Goal: Task Accomplishment & Management: Use online tool/utility

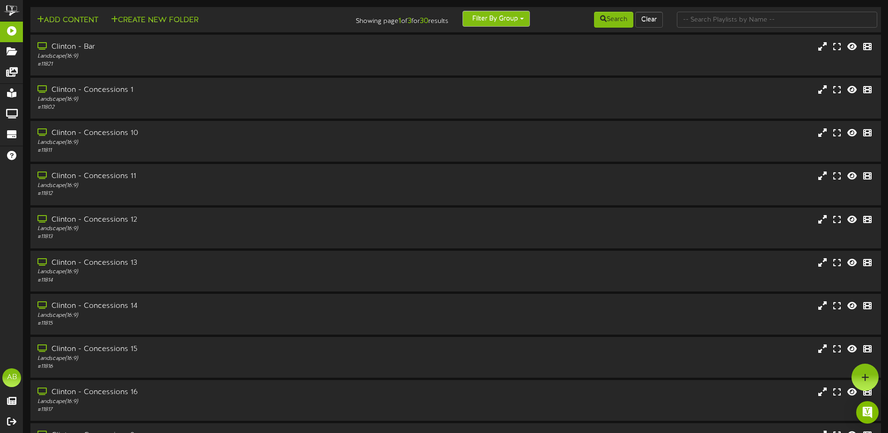
click at [526, 20] on button "Filter By Group" at bounding box center [495, 19] width 67 height 16
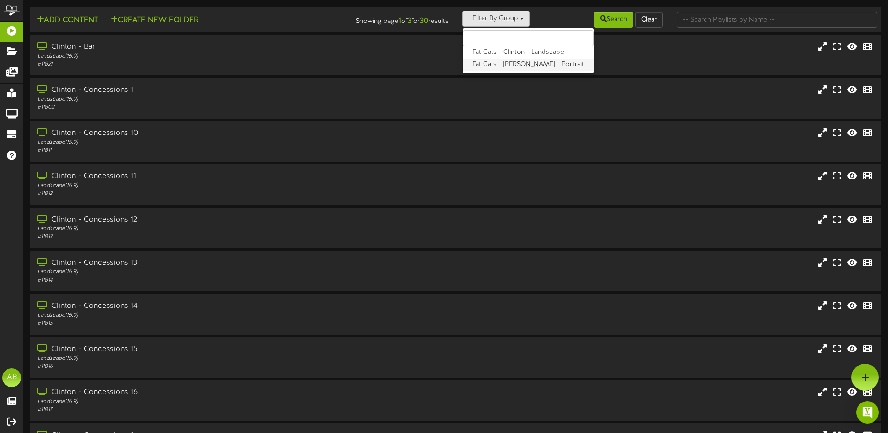
click at [509, 65] on label "Fat Cats - [PERSON_NAME] - Portrait" at bounding box center [528, 65] width 131 height 12
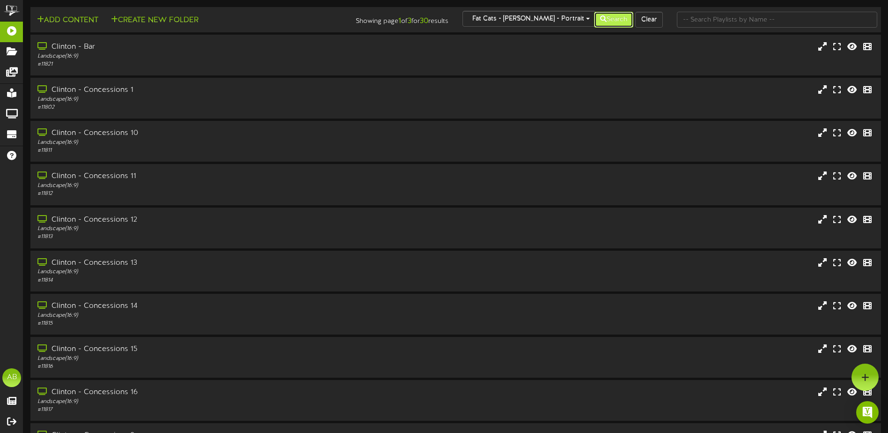
click at [610, 18] on button "Search" at bounding box center [613, 20] width 39 height 16
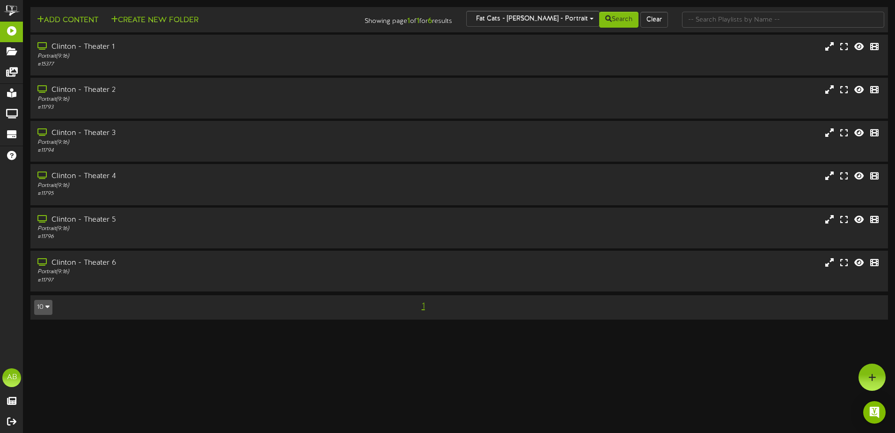
click at [551, 20] on div "Search Clear" at bounding box center [603, 20] width 144 height 18
click at [546, 17] on div "Search Clear" at bounding box center [603, 20] width 144 height 18
click at [558, 21] on div "Search Clear" at bounding box center [603, 20] width 144 height 18
click at [565, 14] on div "Search Clear" at bounding box center [603, 20] width 144 height 18
click at [561, 17] on div "Search Clear" at bounding box center [603, 20] width 144 height 18
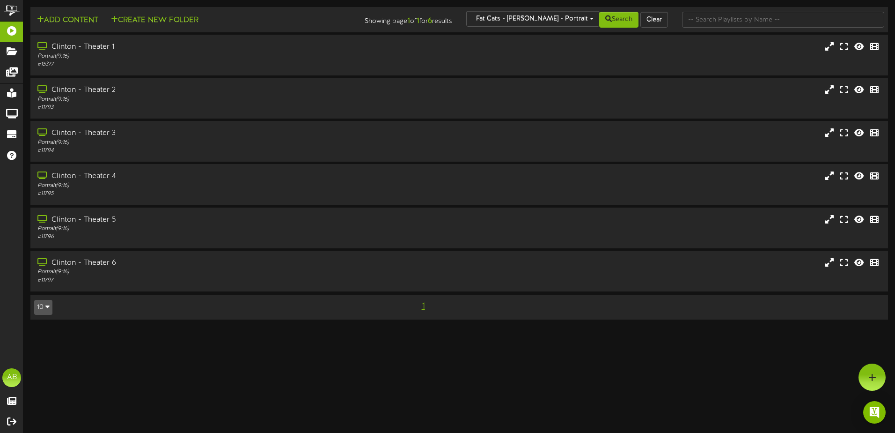
click at [560, 19] on div "Search Clear" at bounding box center [603, 20] width 144 height 18
click at [661, 20] on button "Clear" at bounding box center [654, 20] width 28 height 16
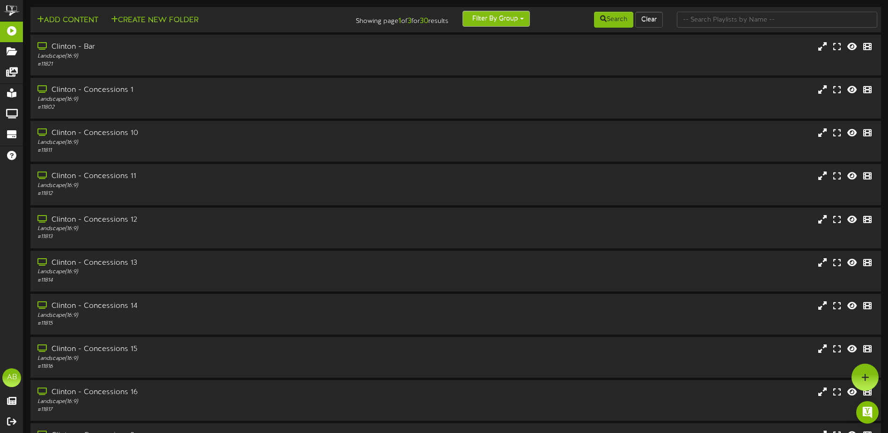
click at [524, 15] on button "Filter By Group" at bounding box center [495, 19] width 67 height 16
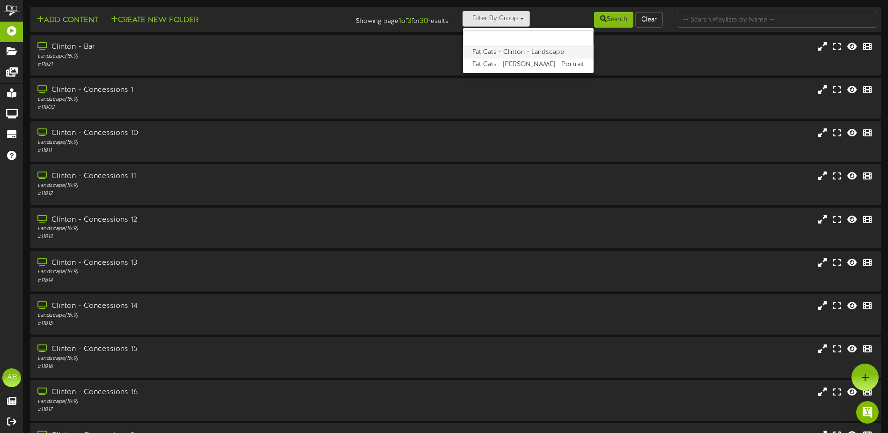
click at [514, 51] on label "Fat Cats - Clinton - Landscape" at bounding box center [528, 52] width 131 height 12
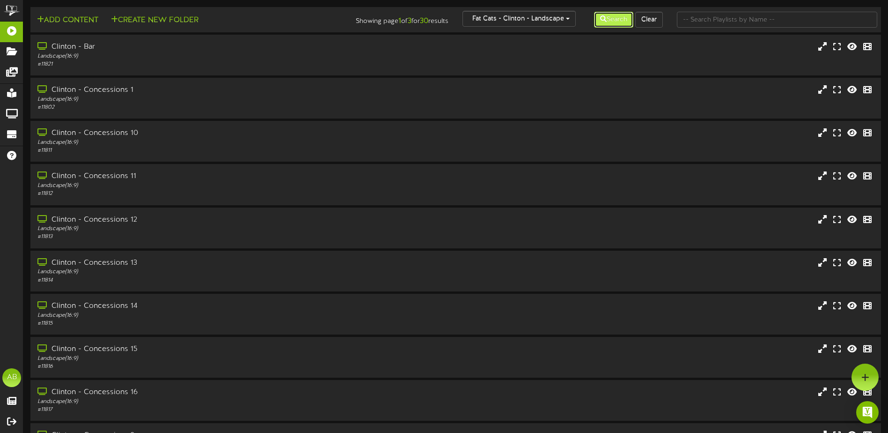
click at [607, 20] on button "Search" at bounding box center [613, 20] width 39 height 16
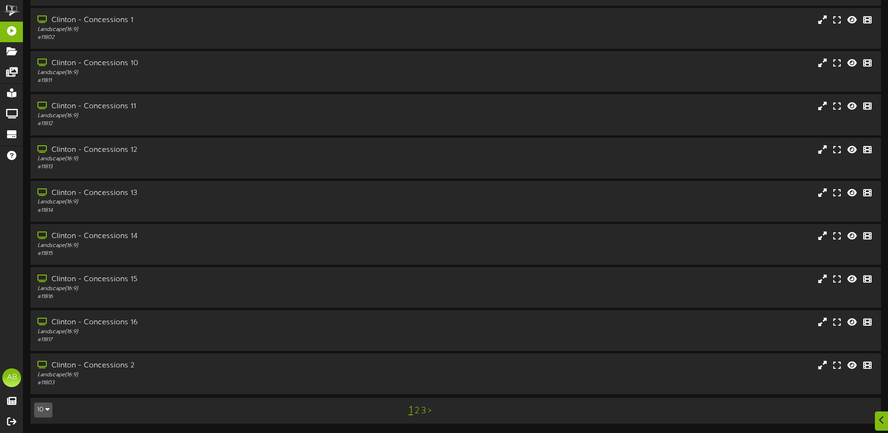
click at [423, 411] on link "3" at bounding box center [423, 410] width 5 height 10
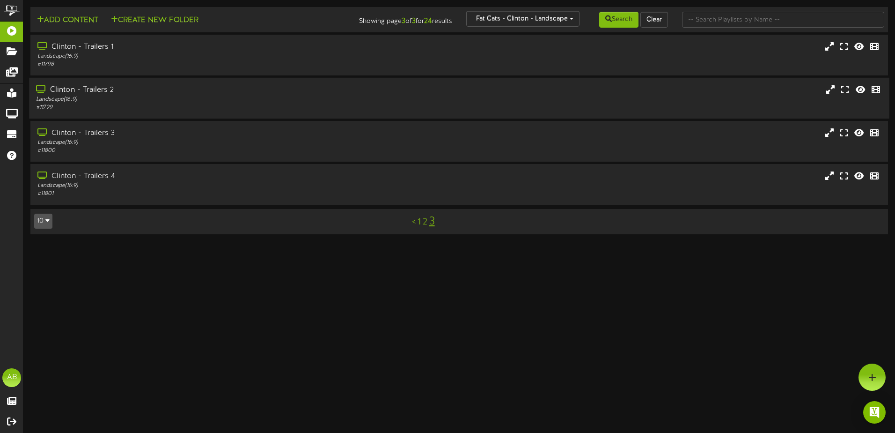
click at [126, 88] on div "Clinton - Trailers 2" at bounding box center [208, 90] width 345 height 11
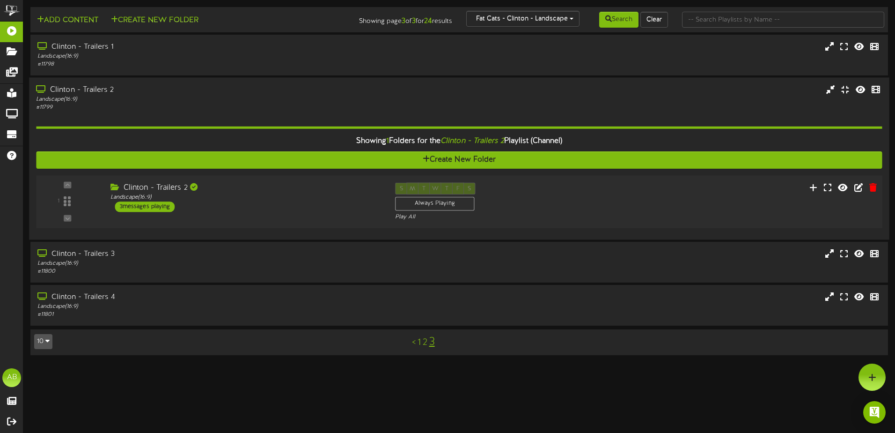
click at [301, 206] on div "Clinton - Trailers 2 Landscape ( 16:9 ) 3 messages playing" at bounding box center [245, 197] width 285 height 29
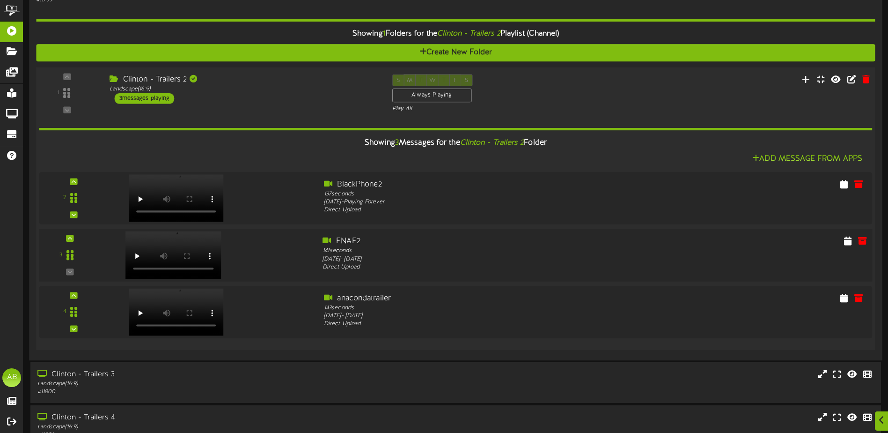
scroll to position [140, 0]
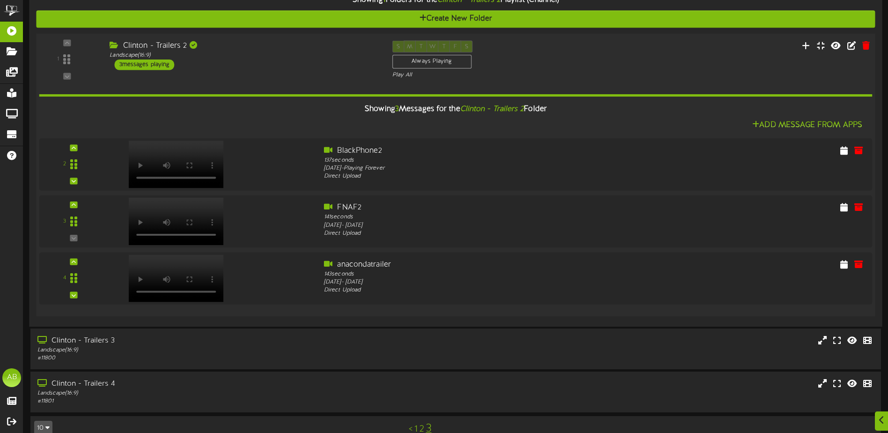
click at [531, 62] on div "S M T W T F S Always Playing Play All" at bounding box center [491, 60] width 212 height 38
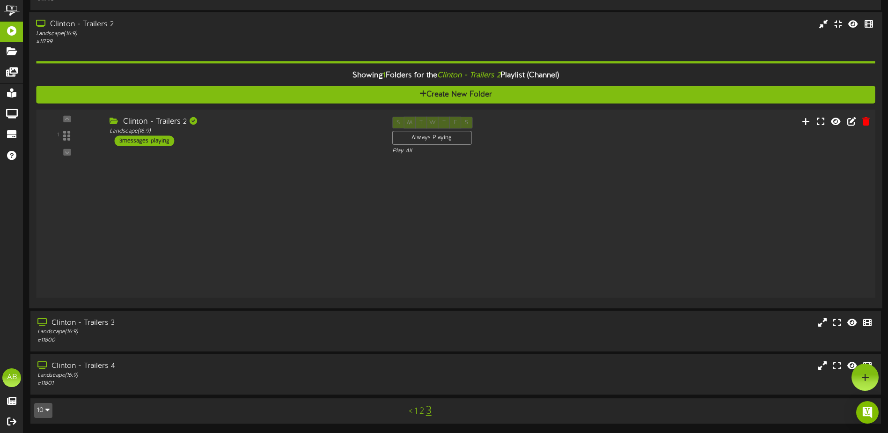
scroll to position [0, 0]
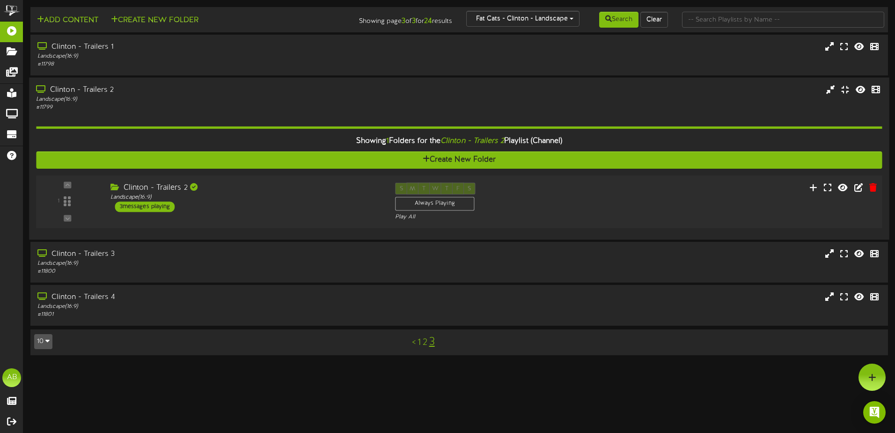
click at [534, 181] on div "1 Landscape (" at bounding box center [459, 201] width 854 height 53
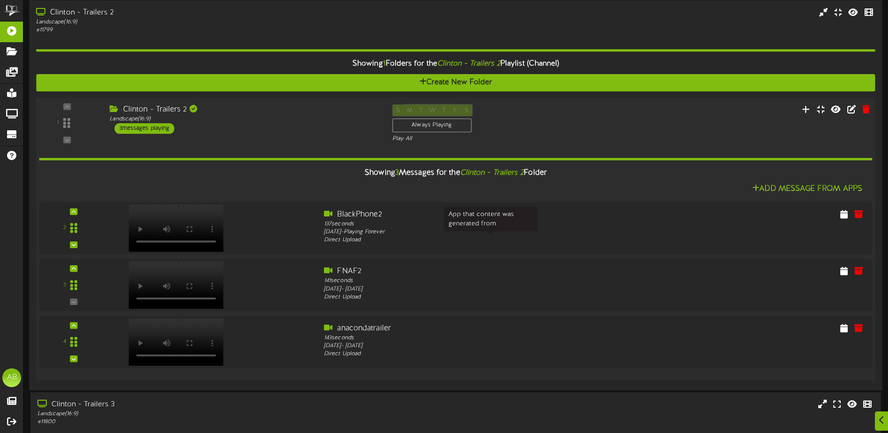
scroll to position [94, 0]
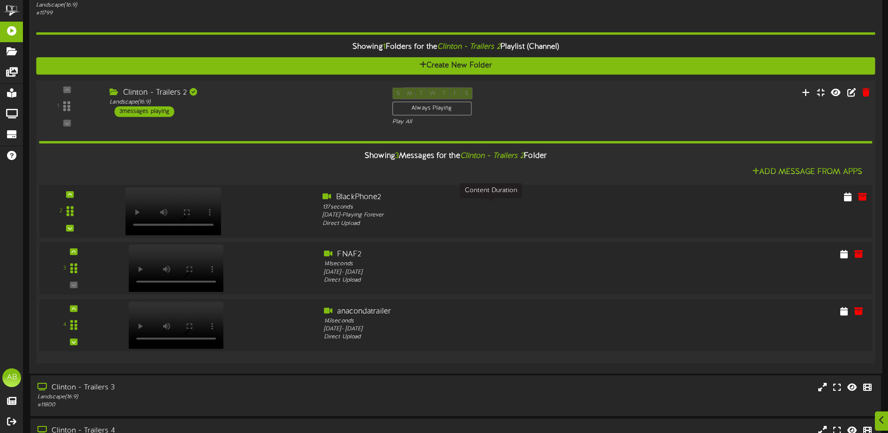
click at [456, 207] on div "137 seconds" at bounding box center [491, 207] width 336 height 8
click at [846, 198] on icon at bounding box center [847, 196] width 9 height 10
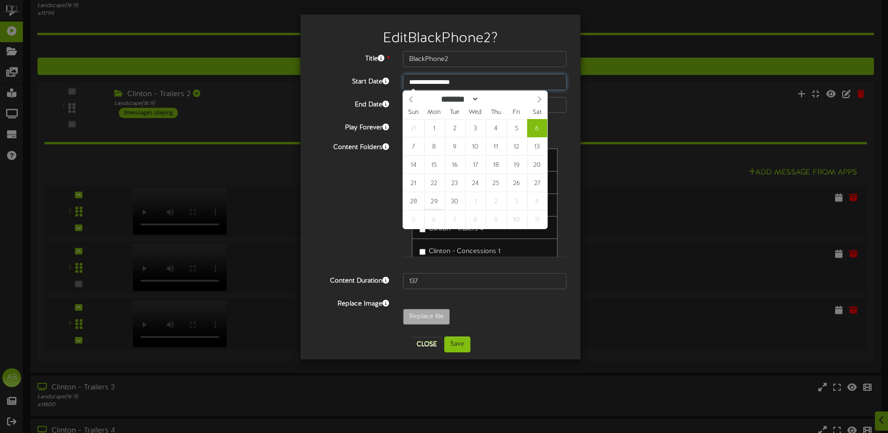
click at [425, 78] on input "**********" at bounding box center [484, 82] width 163 height 16
click at [431, 75] on input "**********" at bounding box center [484, 82] width 163 height 16
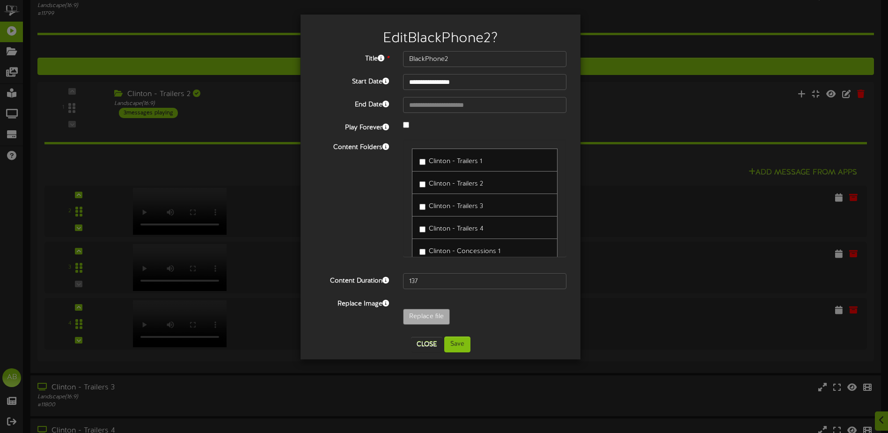
click at [372, 111] on div "End Date" at bounding box center [441, 105] width 266 height 16
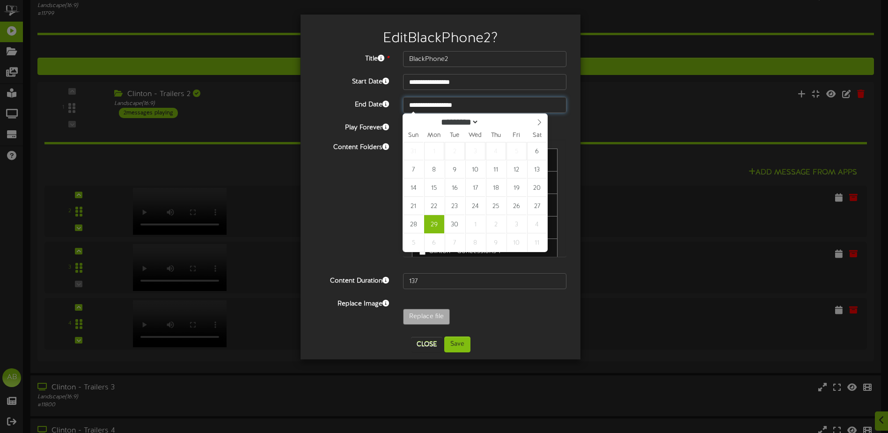
click at [426, 104] on input "**********" at bounding box center [484, 105] width 163 height 16
select select "*"
click at [535, 122] on span at bounding box center [539, 122] width 16 height 16
type input "**********"
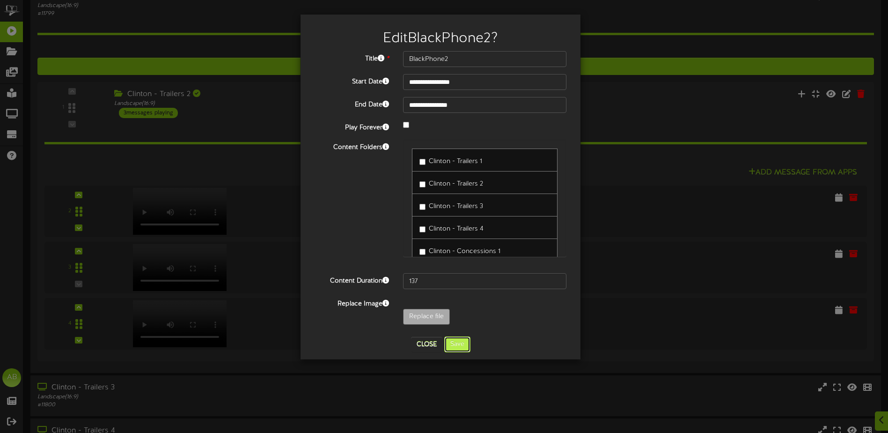
click at [452, 342] on button "Save" at bounding box center [457, 344] width 26 height 16
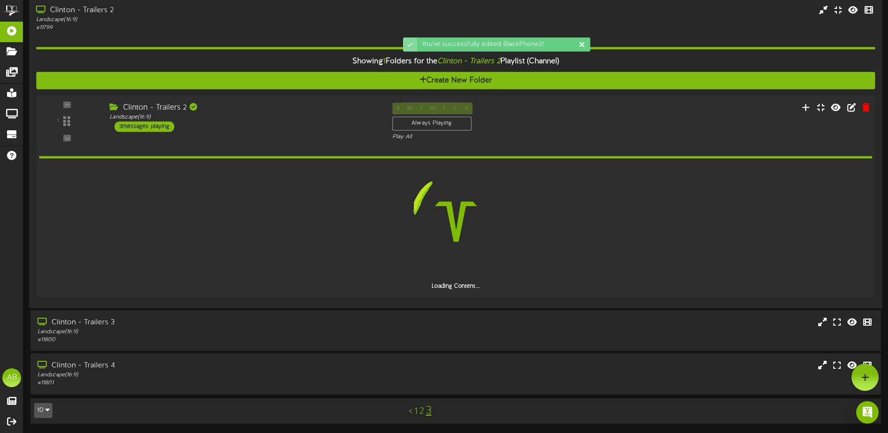
scroll to position [79, 0]
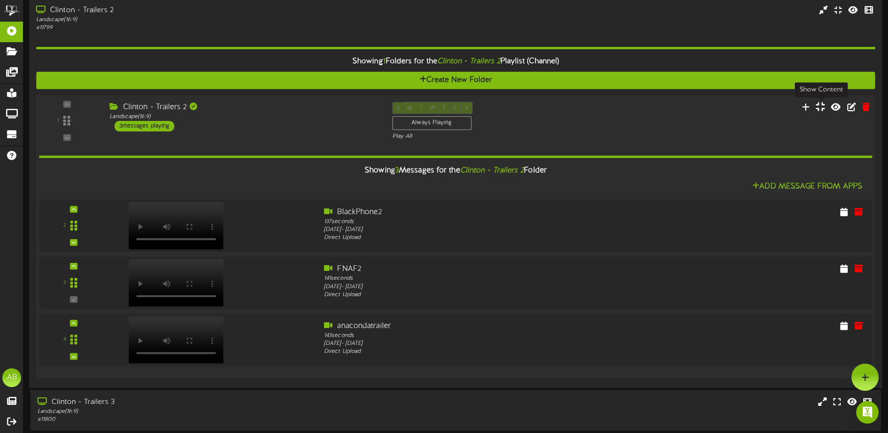
click at [817, 108] on icon at bounding box center [820, 106] width 9 height 10
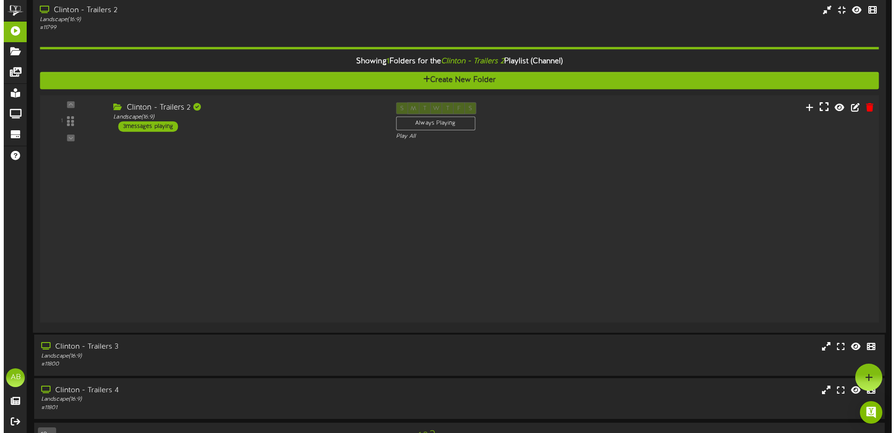
scroll to position [0, 0]
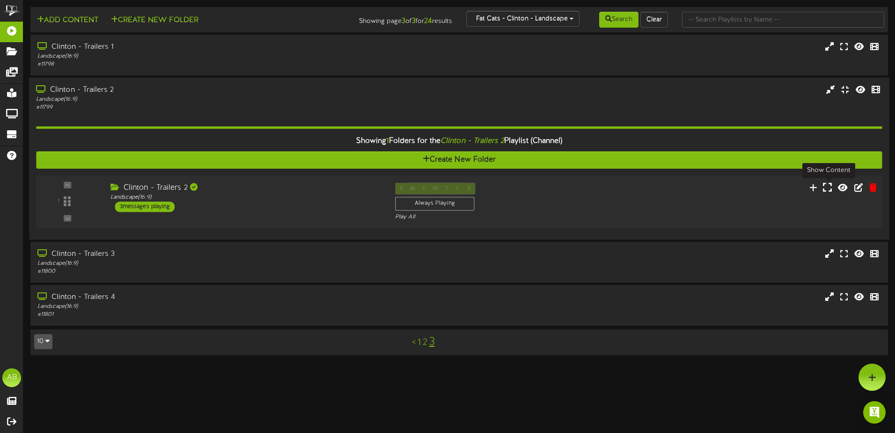
click at [831, 187] on icon at bounding box center [827, 187] width 9 height 10
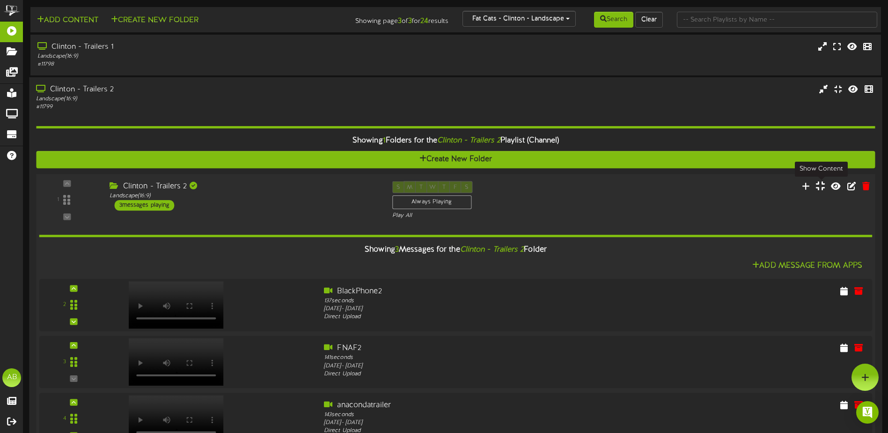
click at [823, 187] on icon at bounding box center [820, 185] width 9 height 10
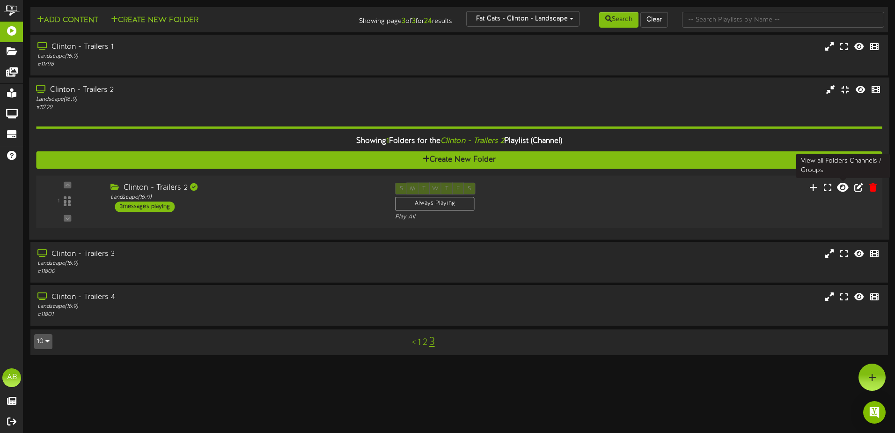
click at [847, 190] on icon at bounding box center [842, 187] width 11 height 10
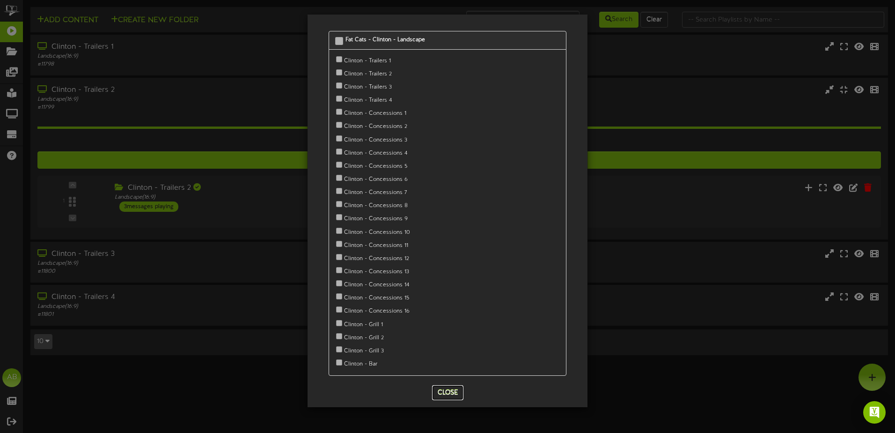
click at [455, 385] on button "Close" at bounding box center [447, 392] width 31 height 15
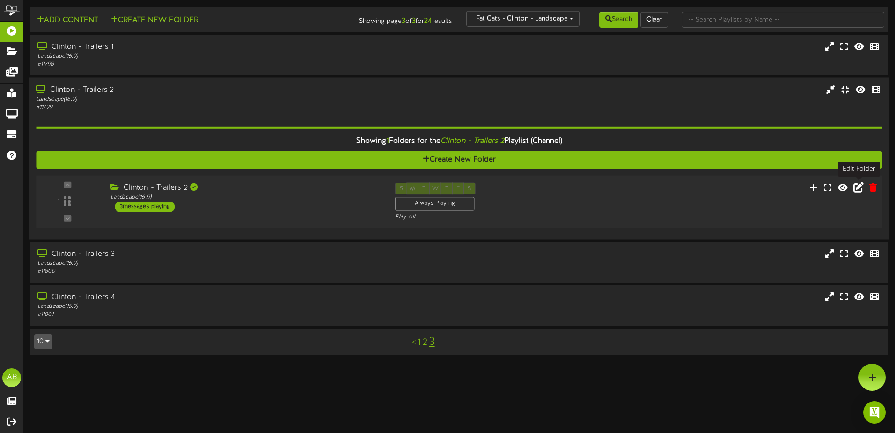
click at [853, 185] on button at bounding box center [859, 188] width 16 height 15
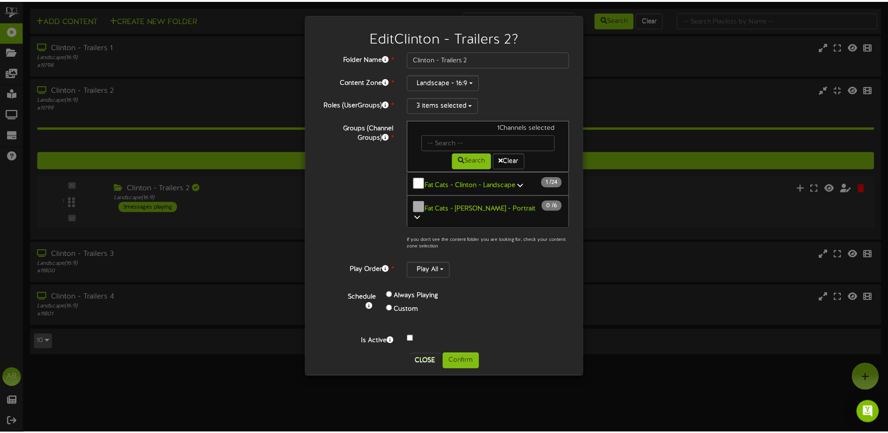
scroll to position [0, 0]
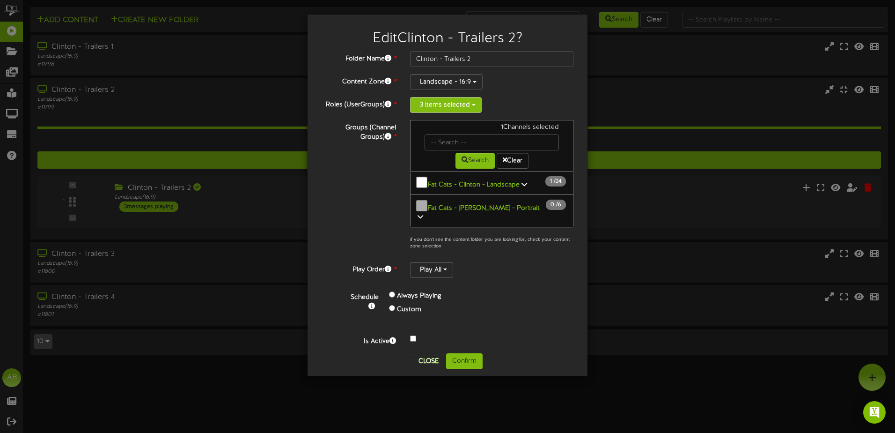
click at [477, 102] on button "3 items selected" at bounding box center [446, 105] width 72 height 16
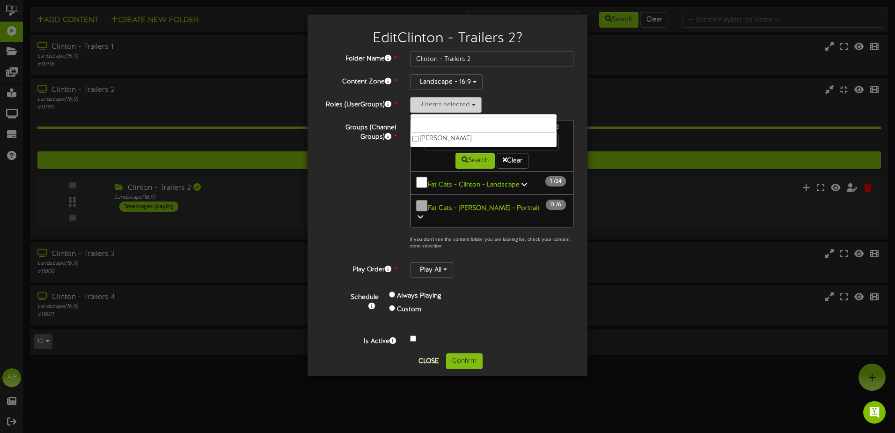
click at [477, 102] on button "3 items selected" at bounding box center [446, 105] width 72 height 16
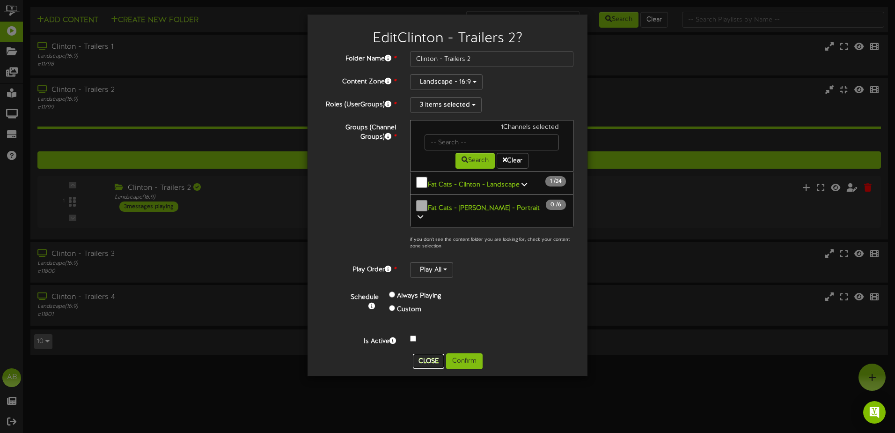
click at [430, 353] on button "Close" at bounding box center [428, 360] width 31 height 15
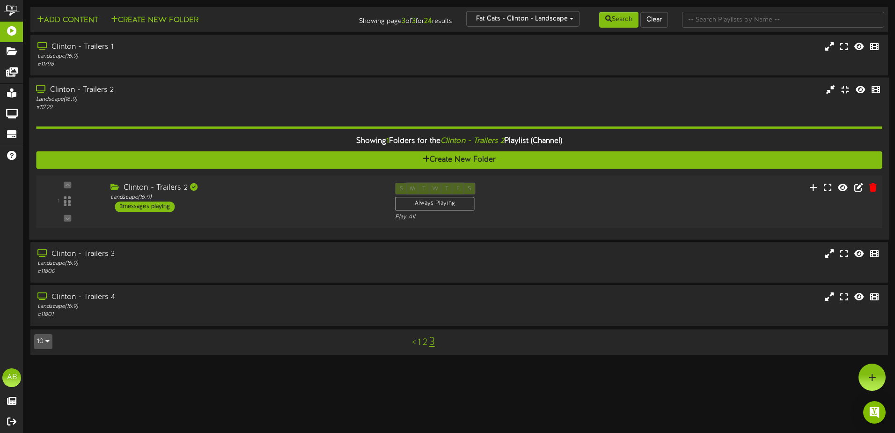
click at [94, 216] on div "1" at bounding box center [67, 202] width 57 height 38
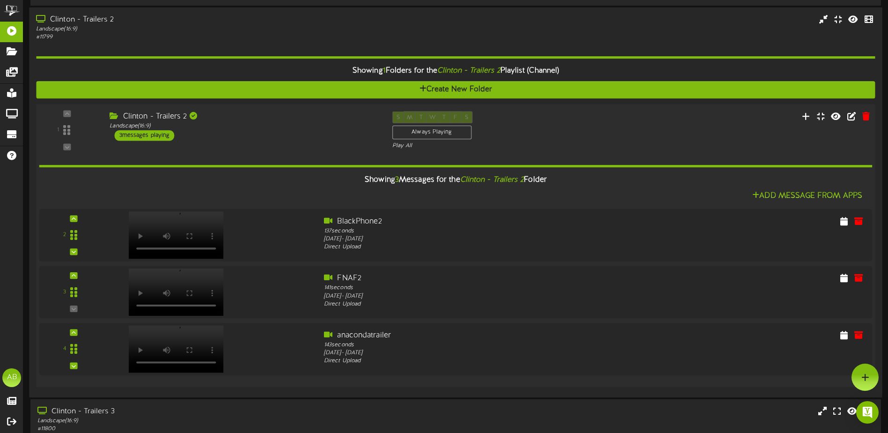
scroll to position [158, 0]
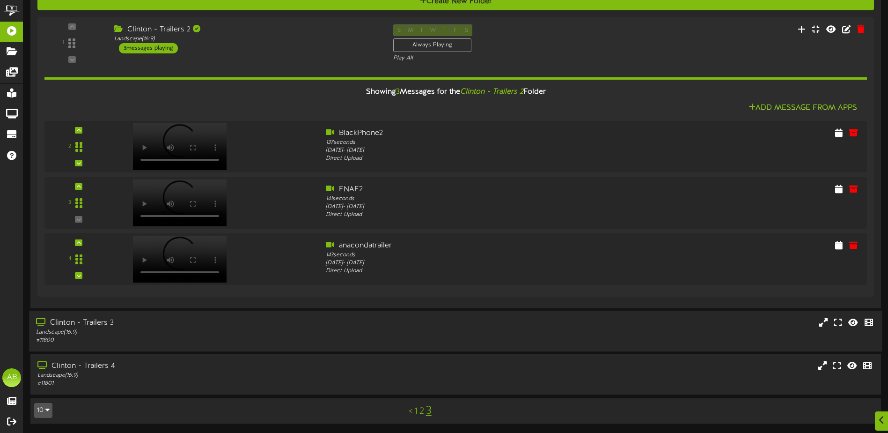
click at [239, 332] on div "Landscape ( 16:9 )" at bounding box center [206, 332] width 341 height 8
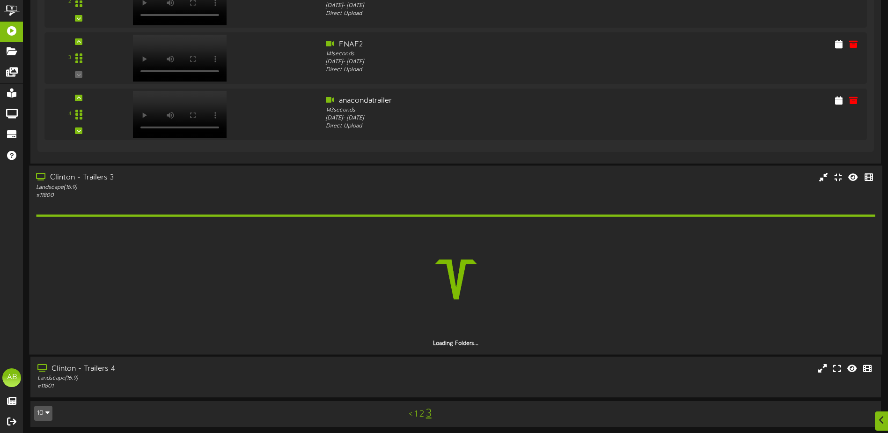
scroll to position [306, 0]
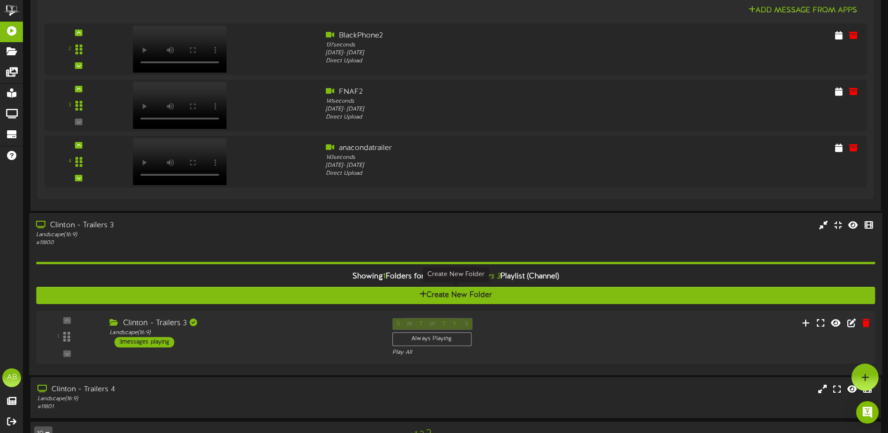
click at [294, 301] on div "Showing 1 Folders for the Clinton - Trailers 3 Playlist (Channel) Create New Fo…" at bounding box center [455, 307] width 839 height 121
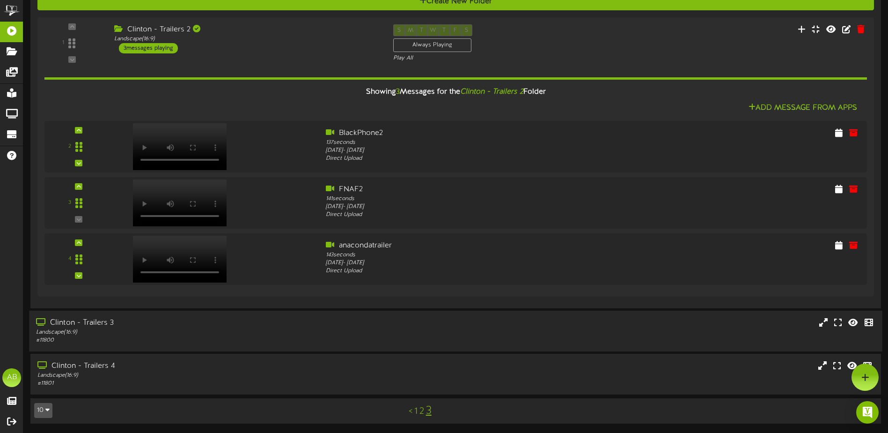
click at [301, 324] on div "Clinton - Trailers 3" at bounding box center [206, 322] width 341 height 11
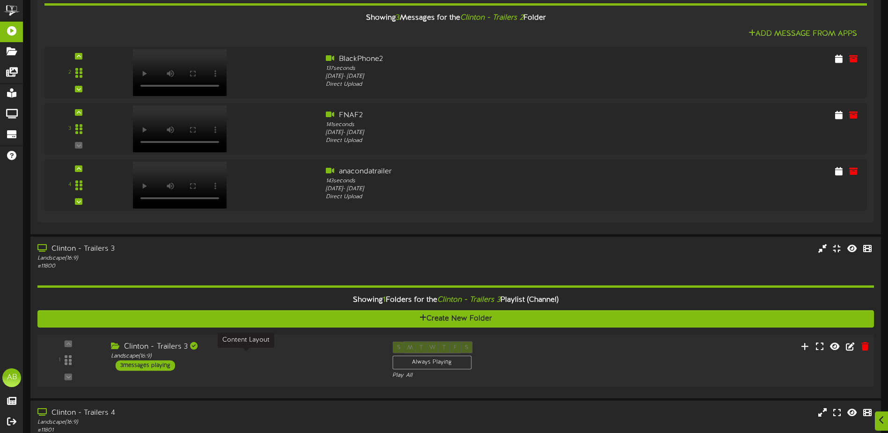
click at [306, 357] on div "Landscape ( 16:9 )" at bounding box center [244, 356] width 267 height 8
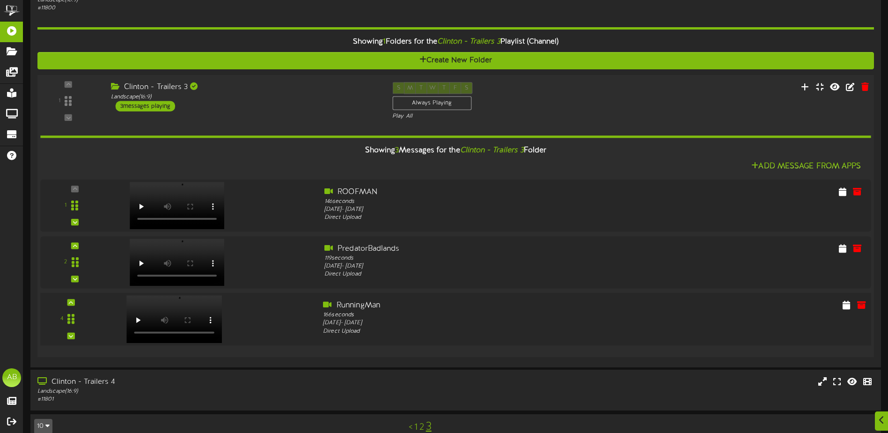
scroll to position [506, 0]
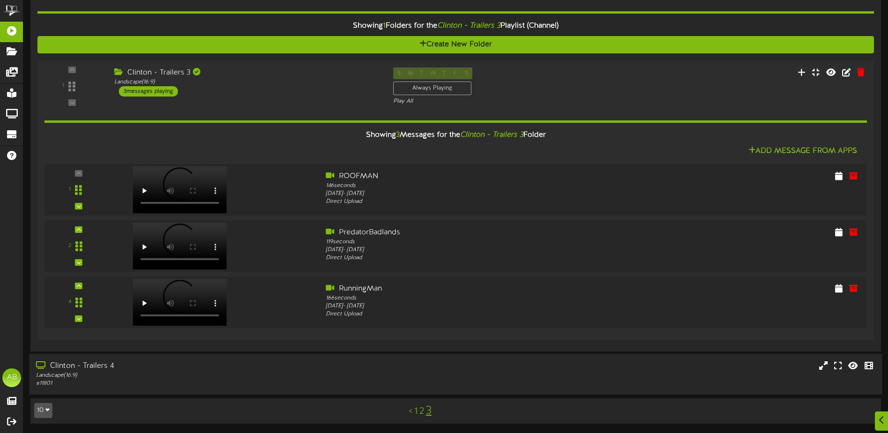
click at [308, 372] on div "Landscape ( 16:9 )" at bounding box center [206, 375] width 341 height 8
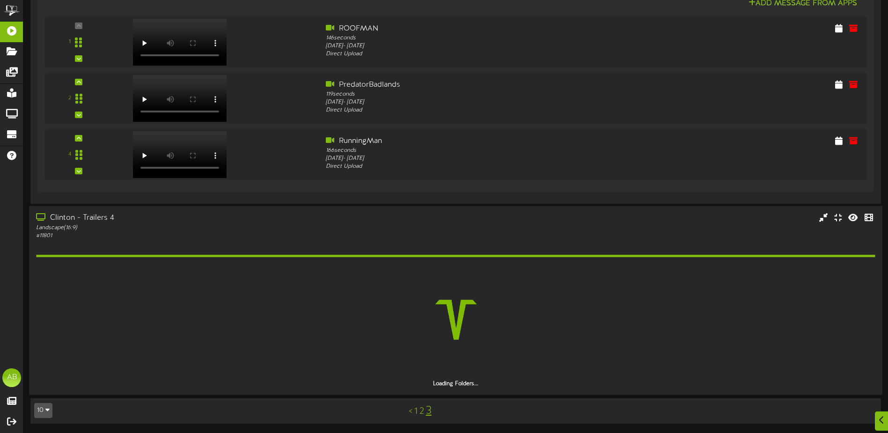
scroll to position [627, 0]
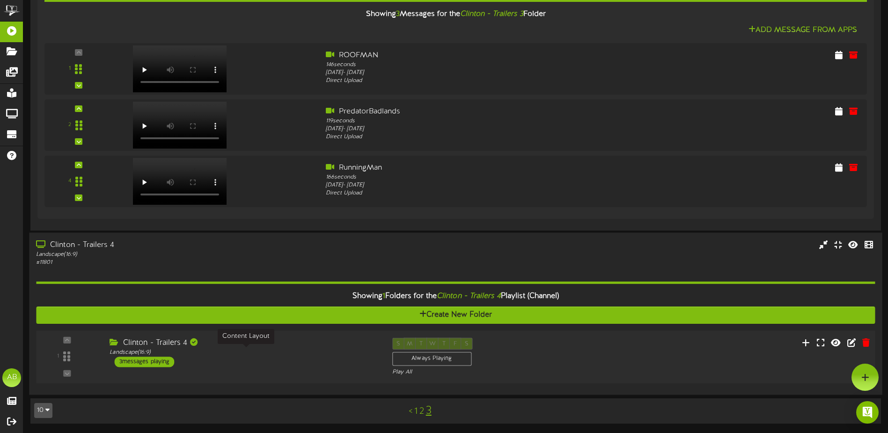
click at [299, 352] on div "Landscape ( 16:9 )" at bounding box center [244, 352] width 268 height 8
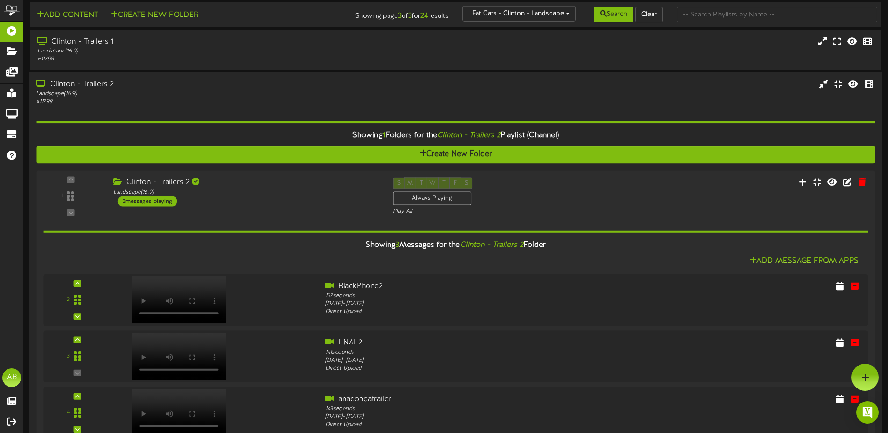
scroll to position [0, 0]
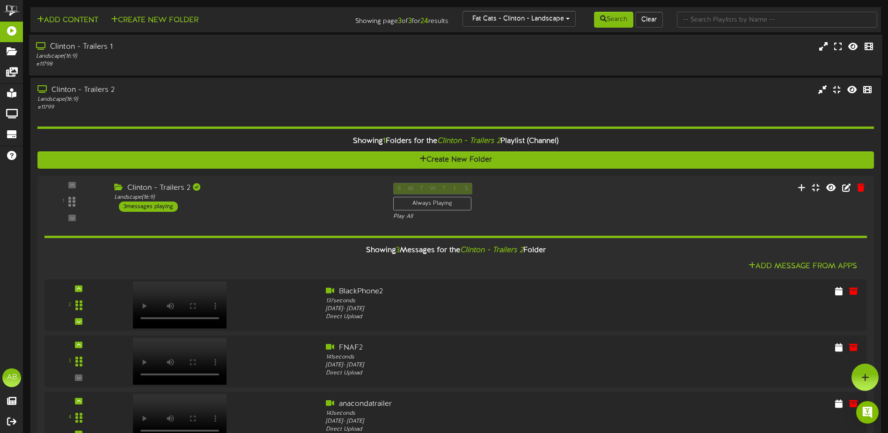
click at [273, 47] on div "Clinton - Trailers 1" at bounding box center [206, 47] width 341 height 11
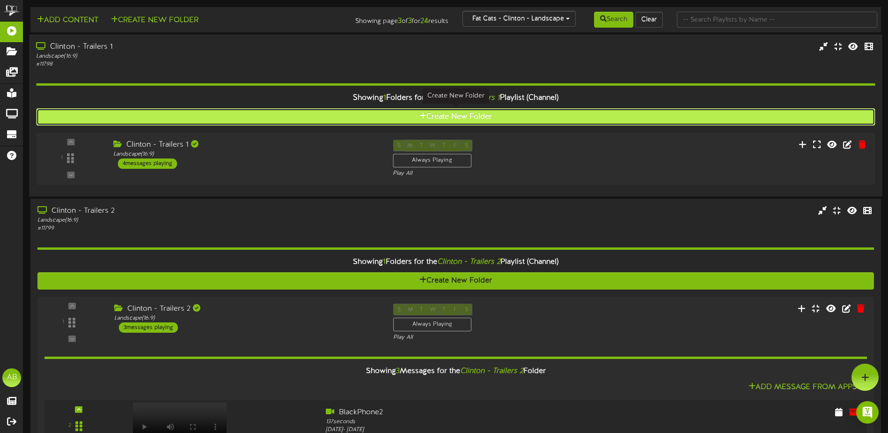
click at [335, 122] on button "Create New Folder" at bounding box center [455, 116] width 839 height 17
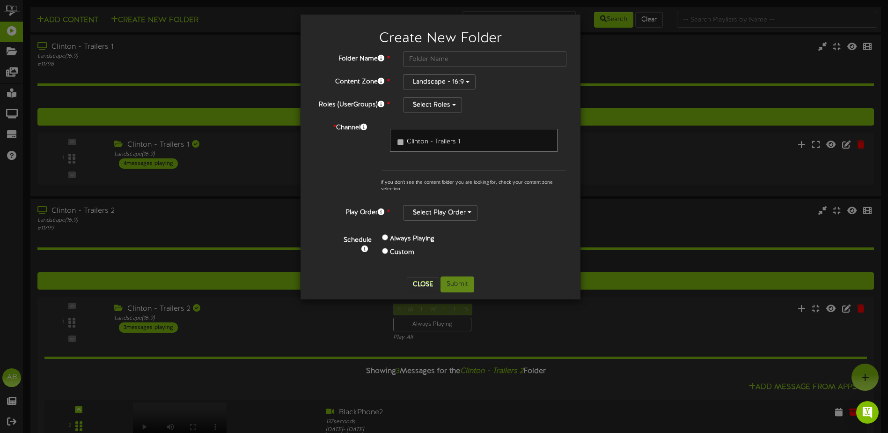
click at [260, 154] on div "Create New Folder Folder Name * Content Zone * Landscape - 16:9 Roles (UserGrou…" at bounding box center [444, 216] width 888 height 433
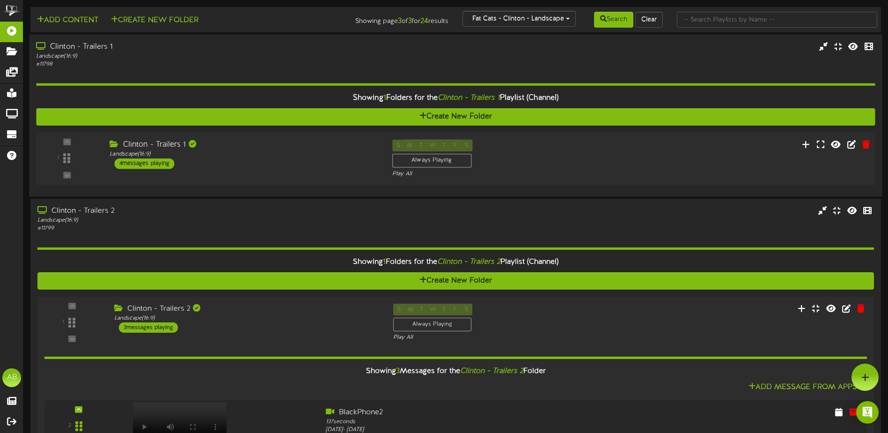
click at [297, 176] on div "1 ( 16:9" at bounding box center [455, 158] width 847 height 38
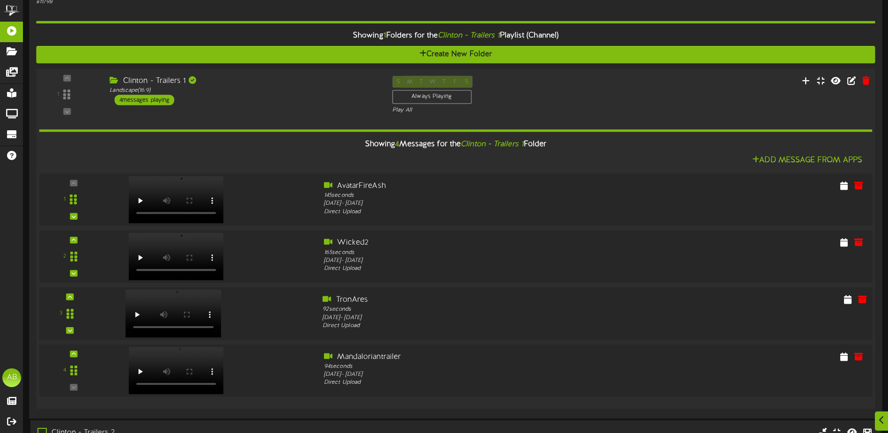
scroll to position [94, 0]
